Goal: Information Seeking & Learning: Learn about a topic

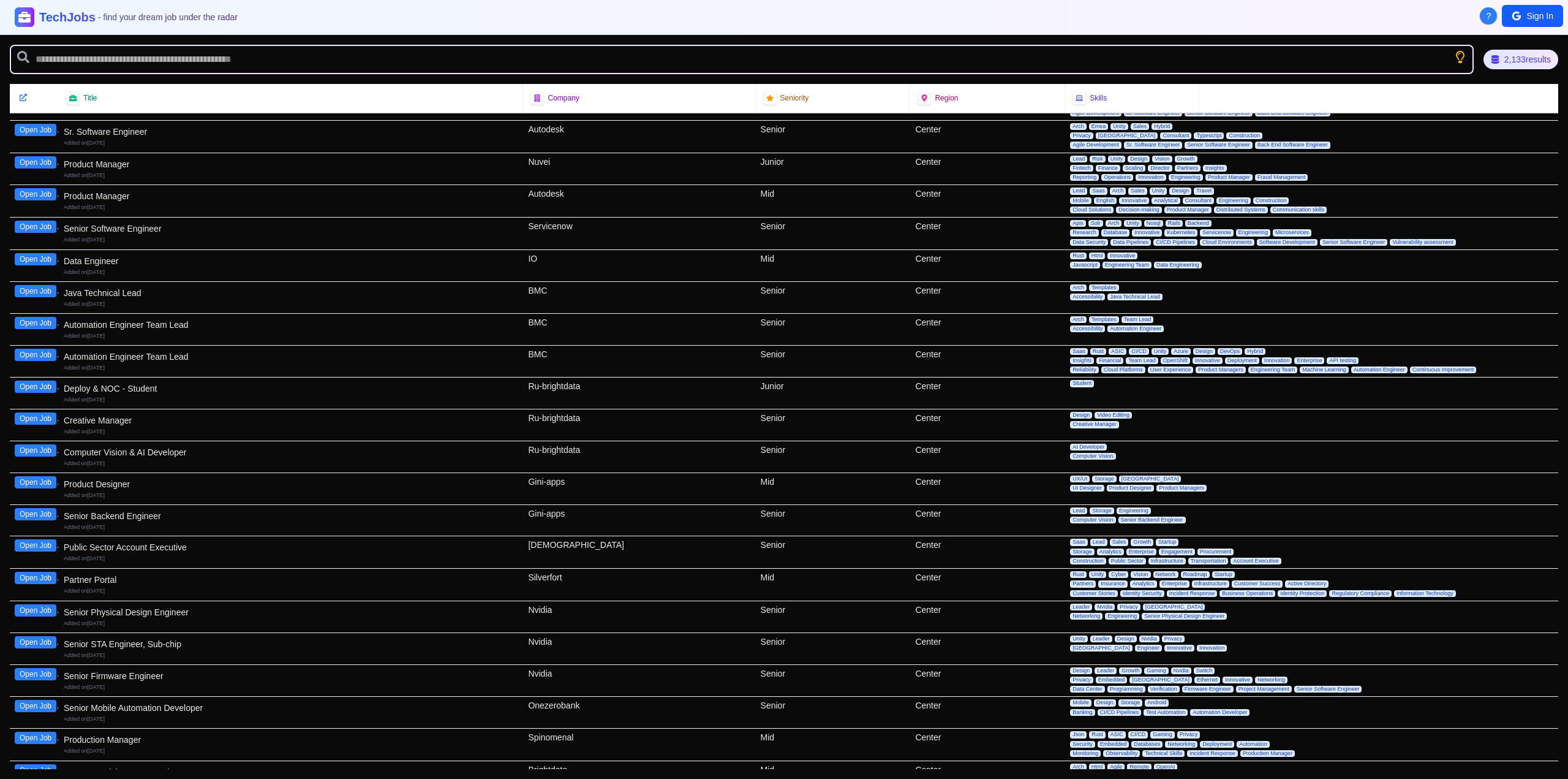
scroll to position [245, 0]
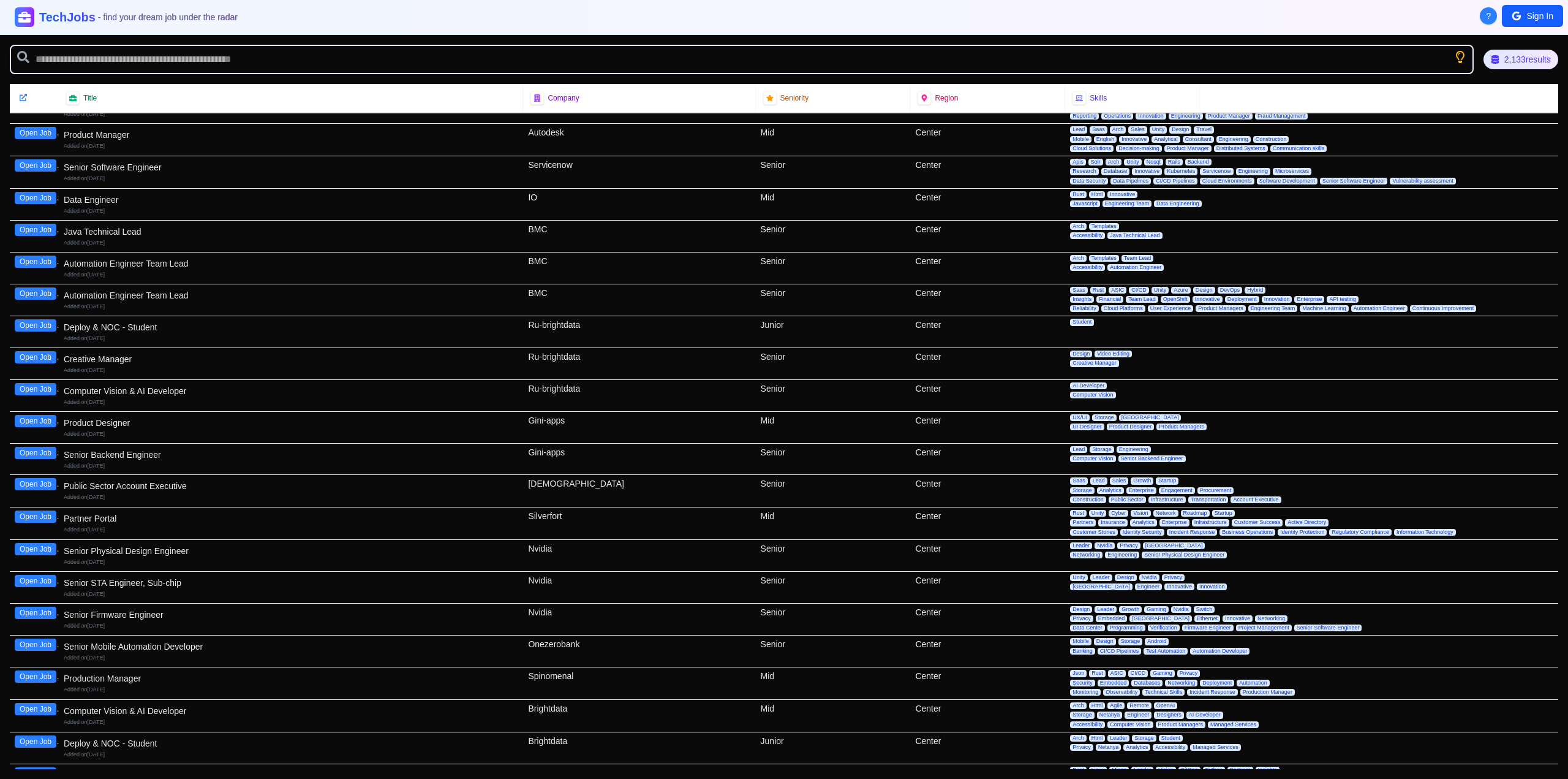
click at [210, 669] on div "Production Manager Added on [DATE]" at bounding box center [291, 683] width 464 height 31
click at [65, 678] on div "Production Manager" at bounding box center [291, 678] width 455 height 12
click at [43, 675] on button "Open Job" at bounding box center [36, 676] width 41 height 12
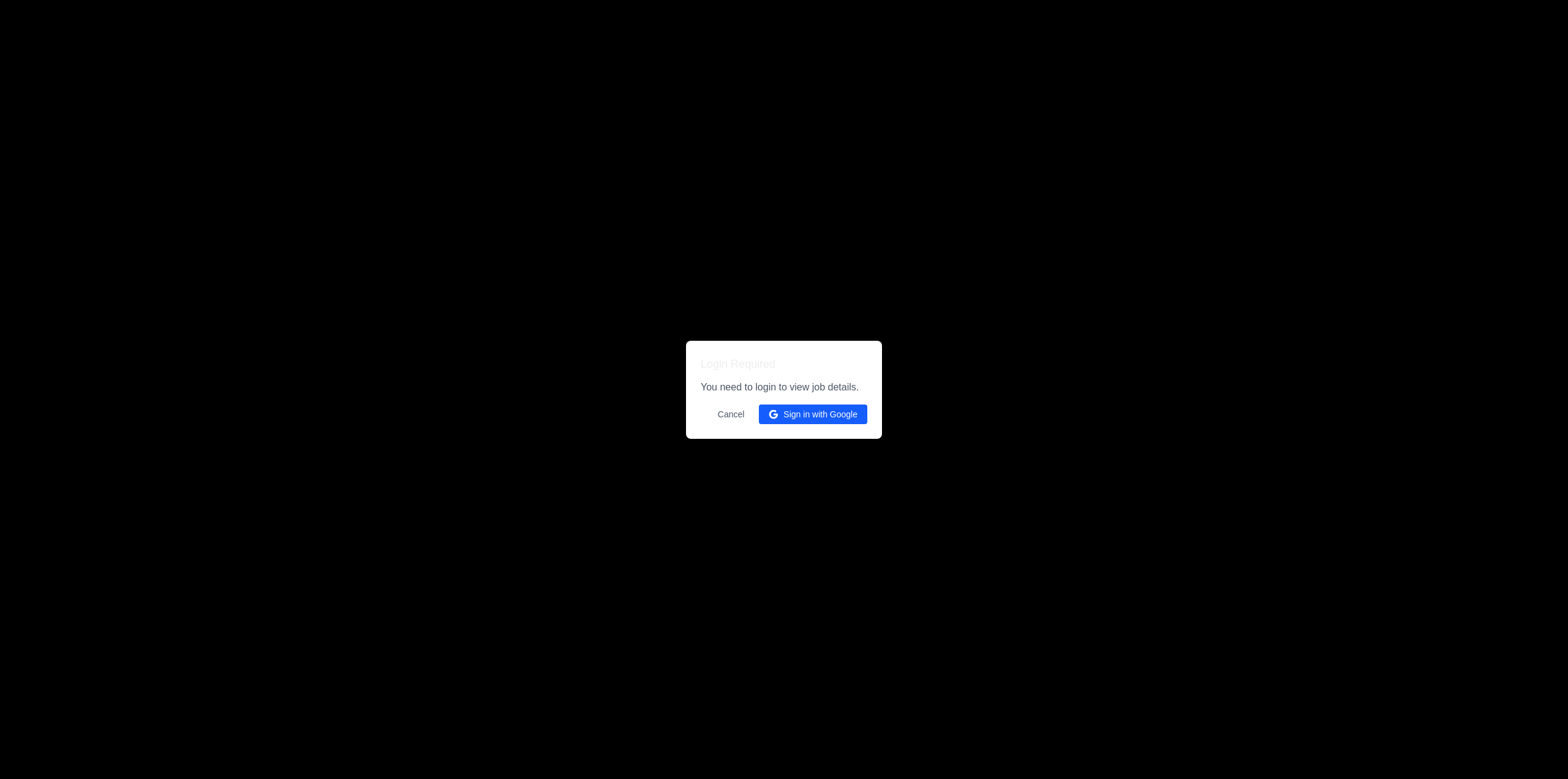
click at [793, 419] on button "Sign in with Google" at bounding box center [813, 414] width 109 height 20
click at [798, 406] on button "Sign in with Google" at bounding box center [813, 414] width 109 height 20
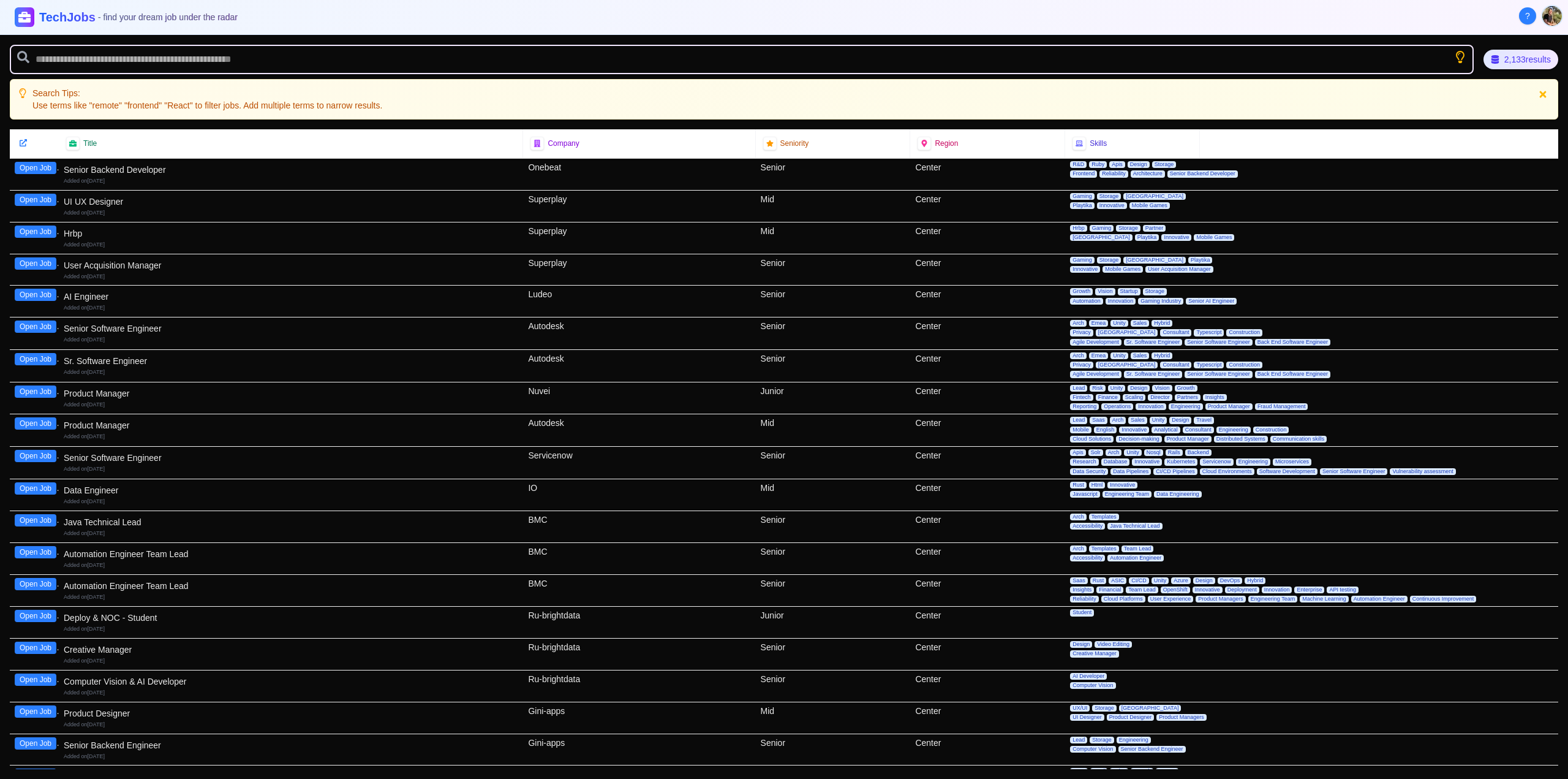
click at [32, 709] on button "Open Job" at bounding box center [36, 711] width 41 height 12
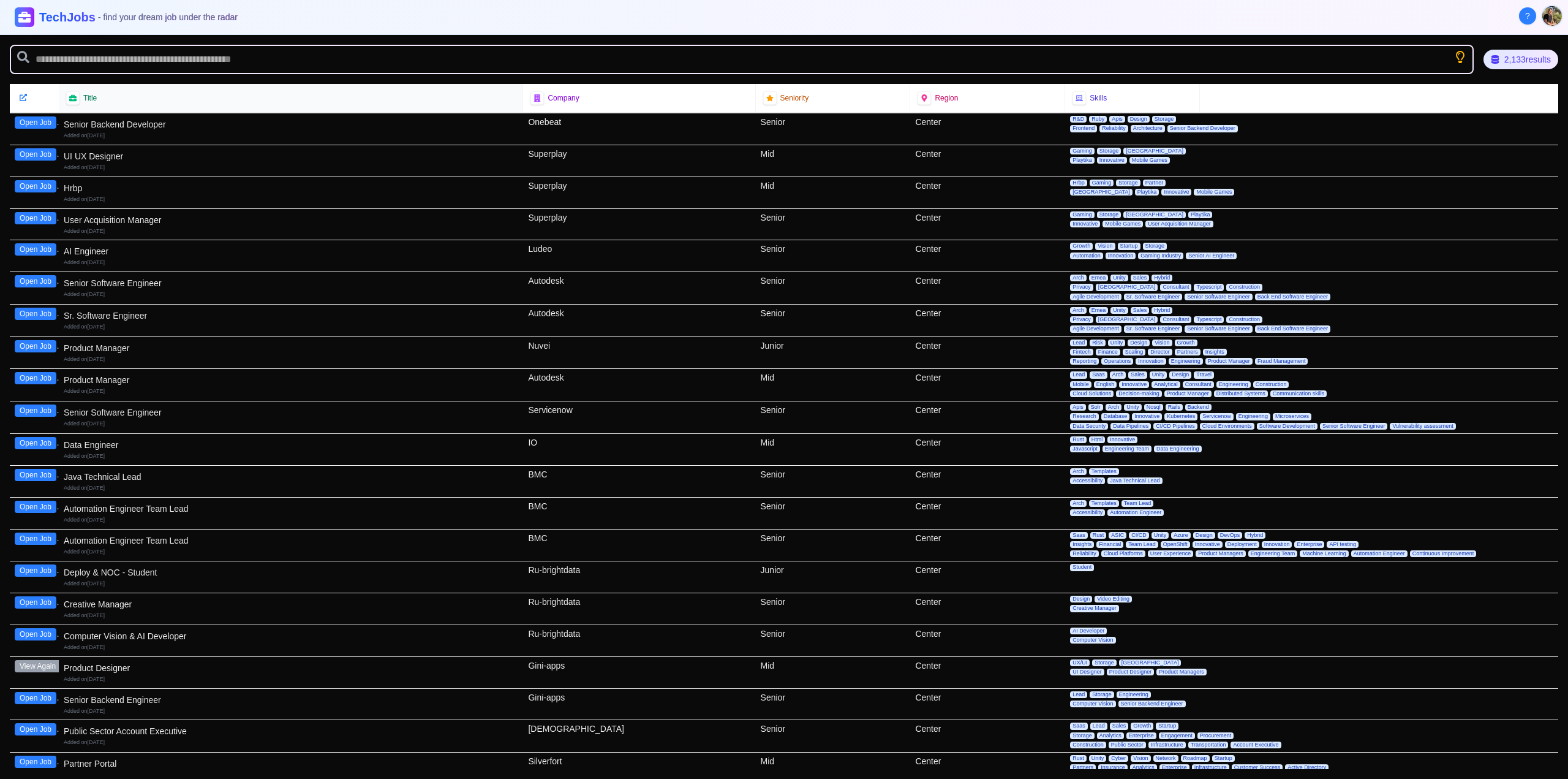
click at [137, 98] on div "Title" at bounding box center [291, 98] width 449 height 13
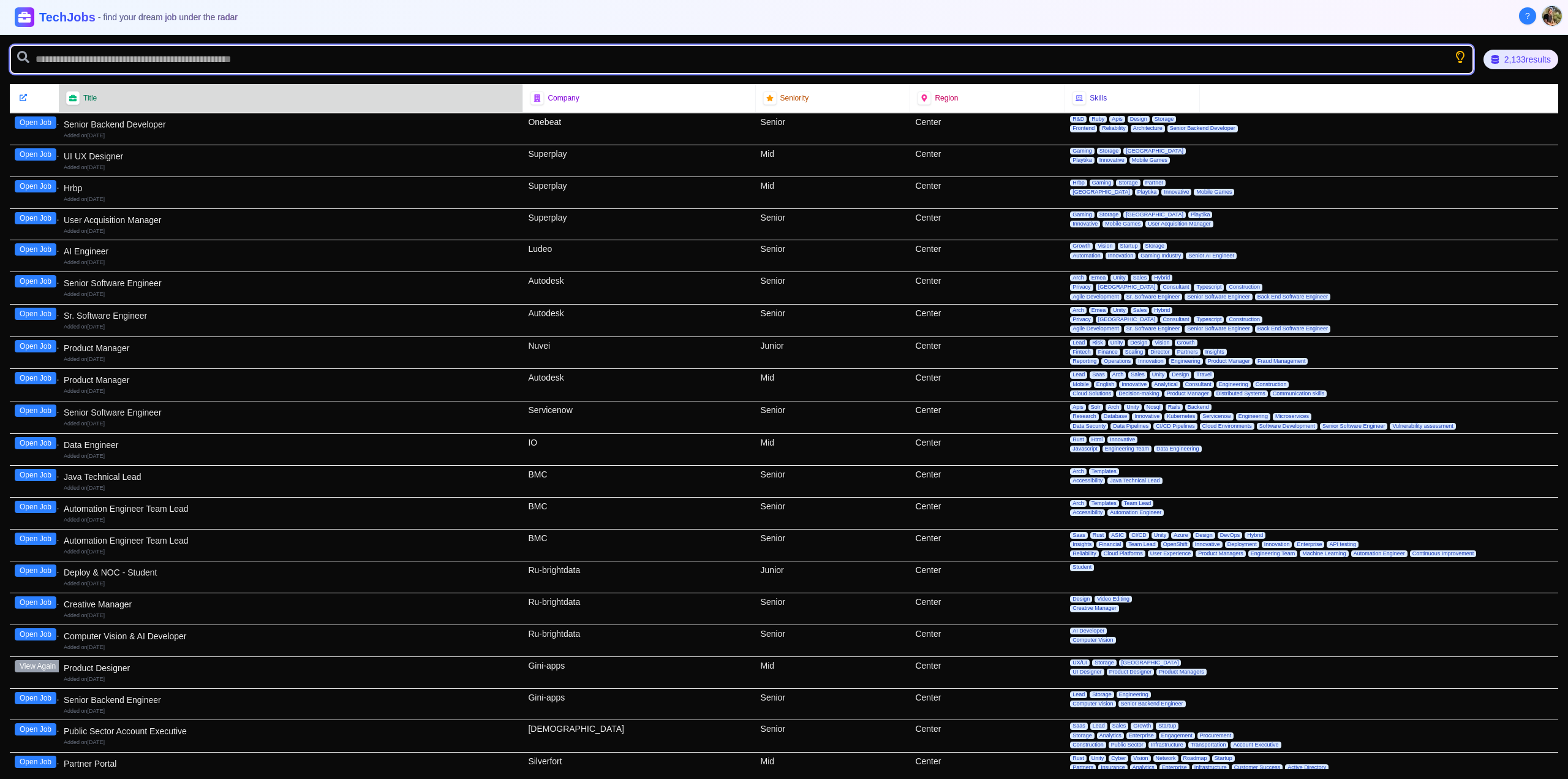
click at [92, 53] on input "text" at bounding box center [741, 59] width 1464 height 29
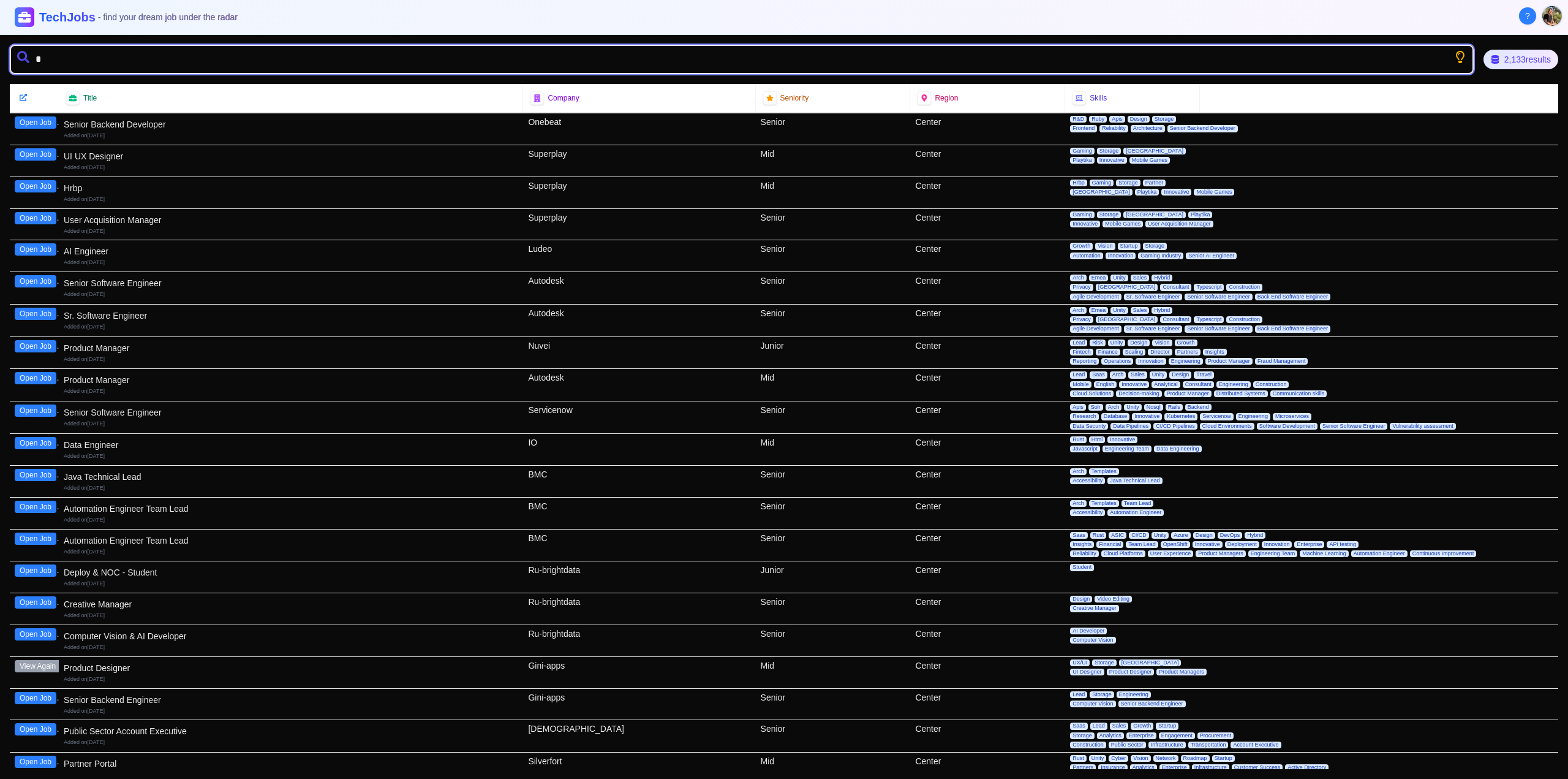
type input "**"
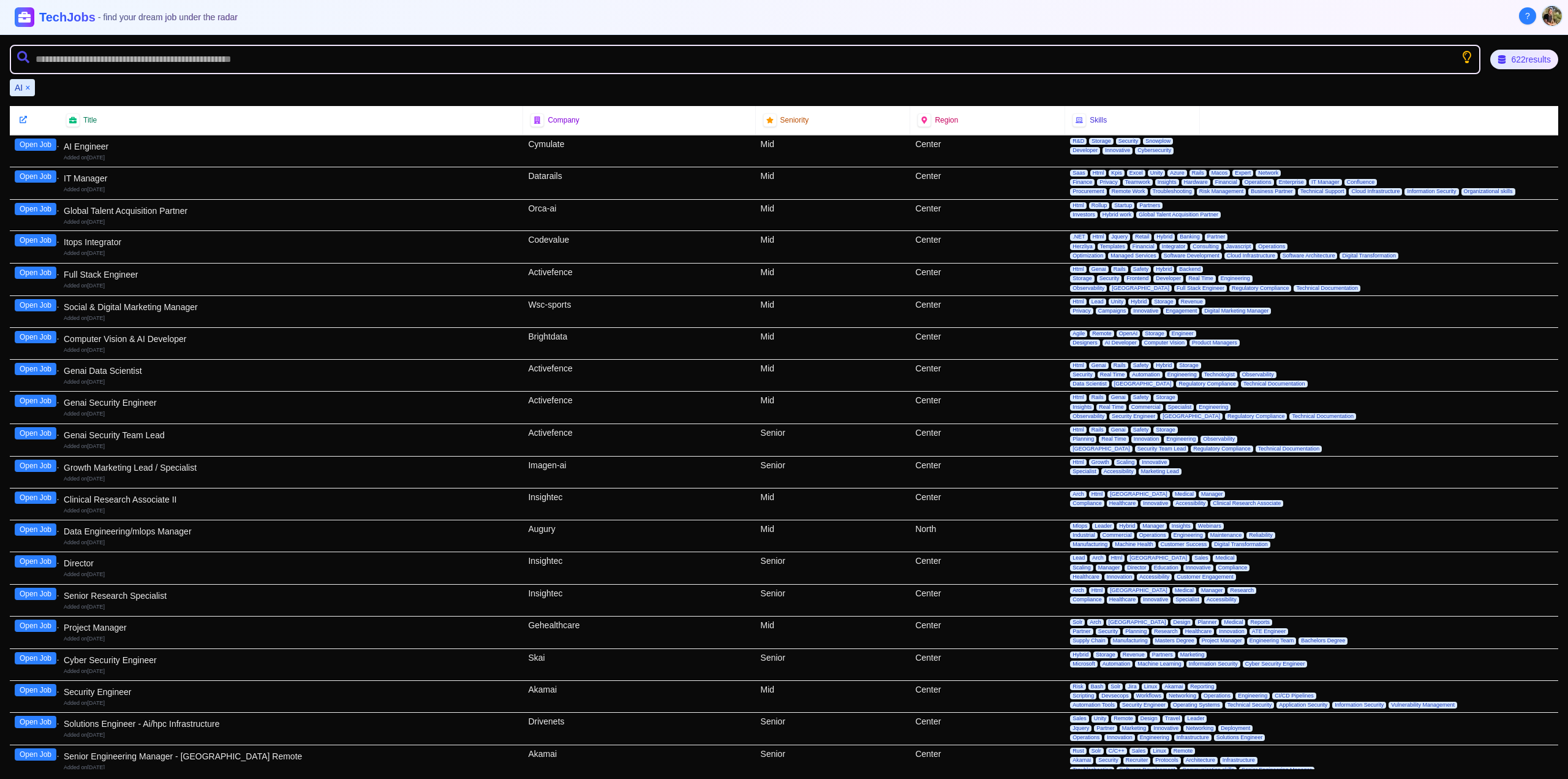
click at [27, 85] on button "×" at bounding box center [27, 87] width 5 height 12
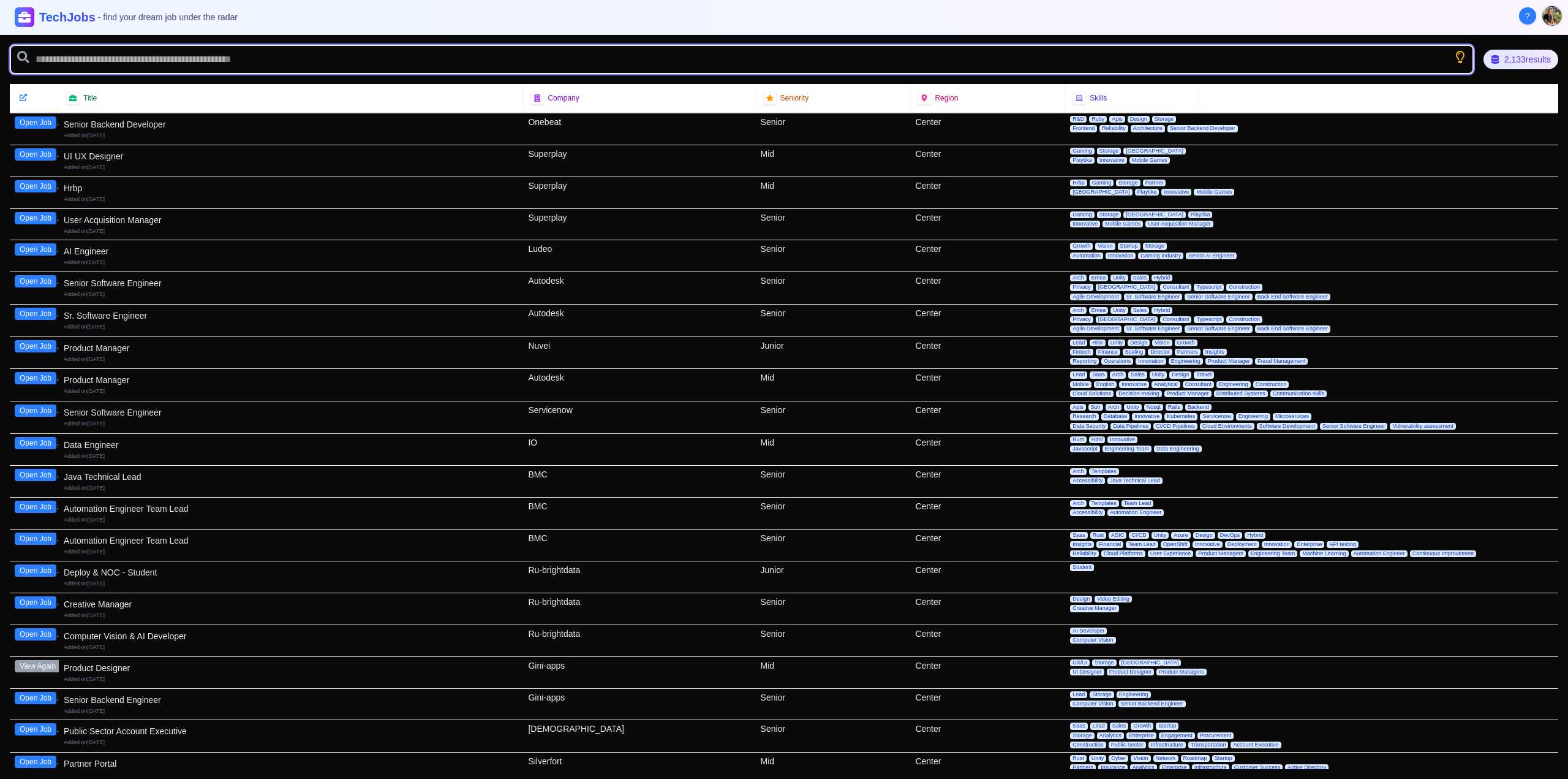
click at [102, 60] on input "text" at bounding box center [741, 59] width 1464 height 29
type input "*******"
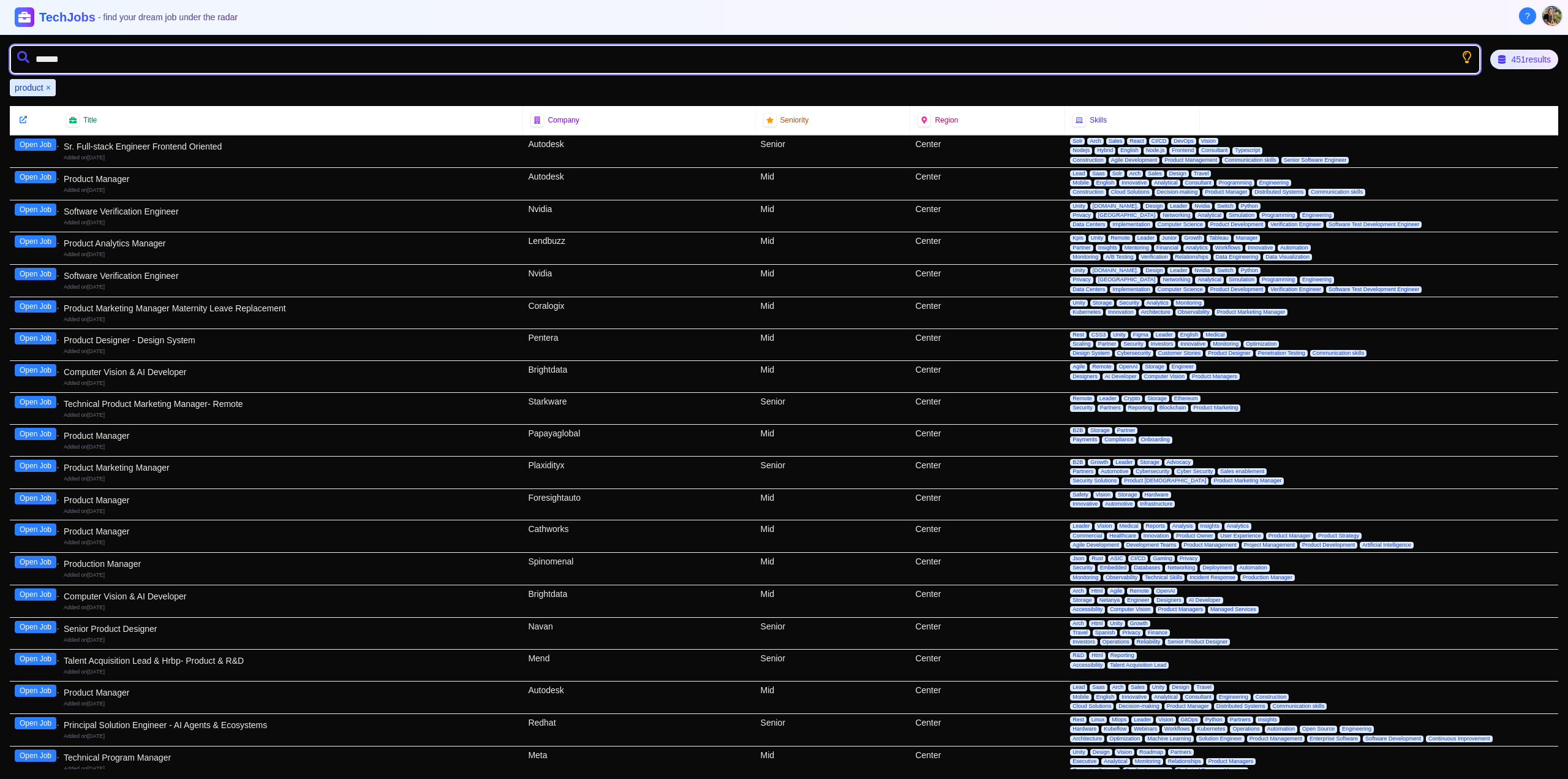
type input "*******"
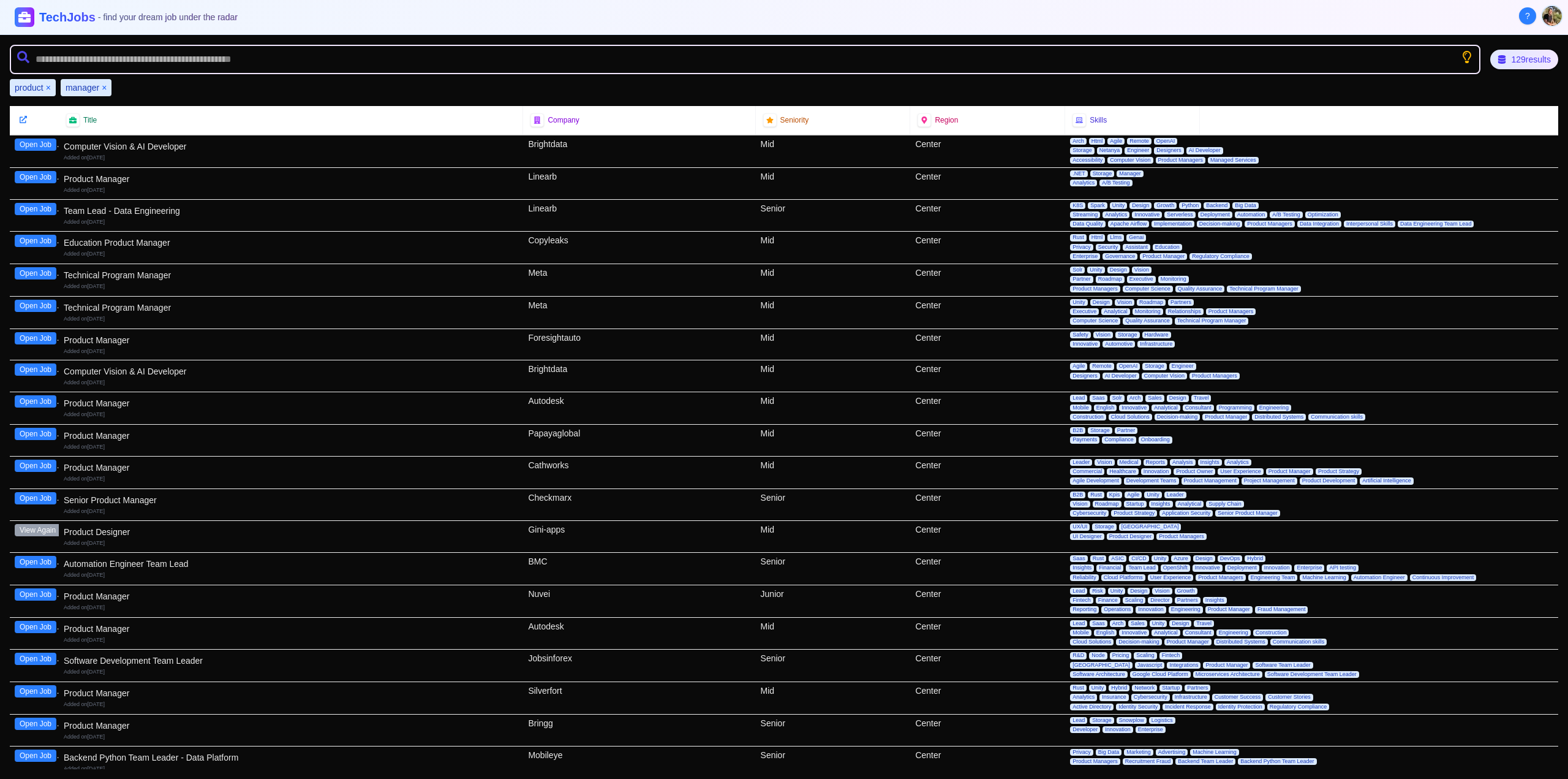
click at [20, 596] on button "Open Job" at bounding box center [36, 594] width 41 height 12
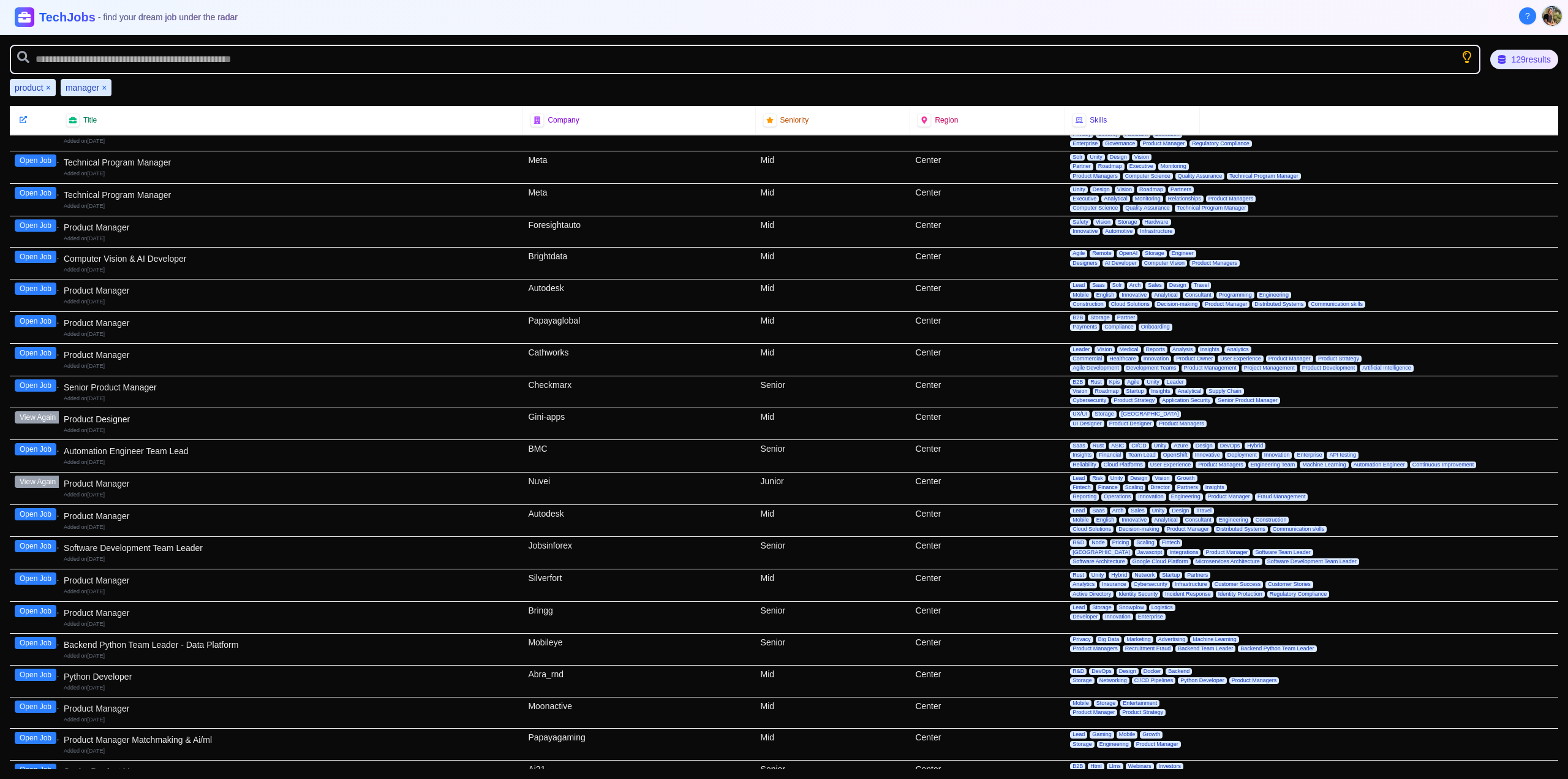
scroll to position [123, 0]
